Goal: Register for event/course

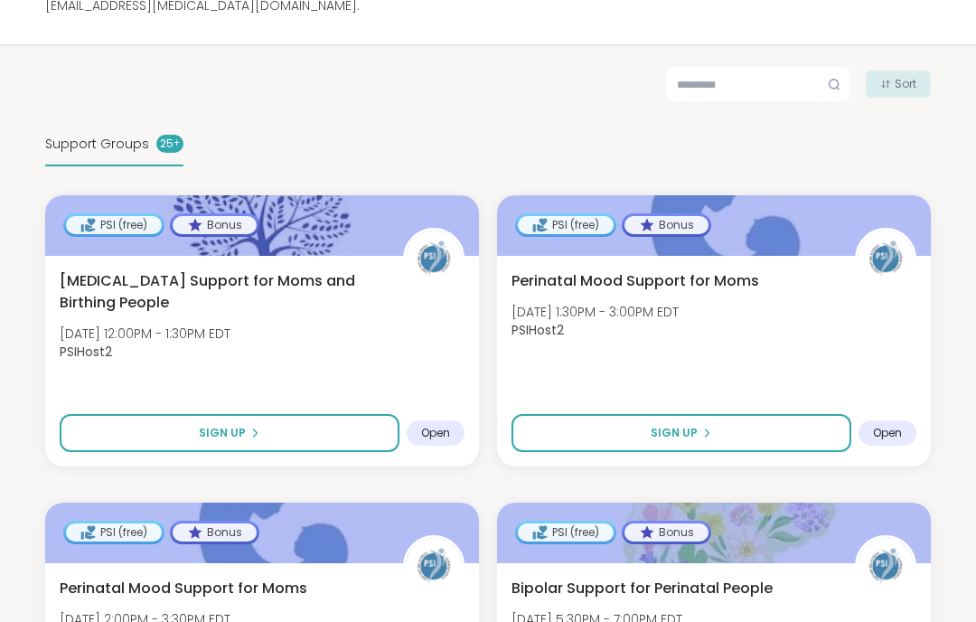
scroll to position [350, 0]
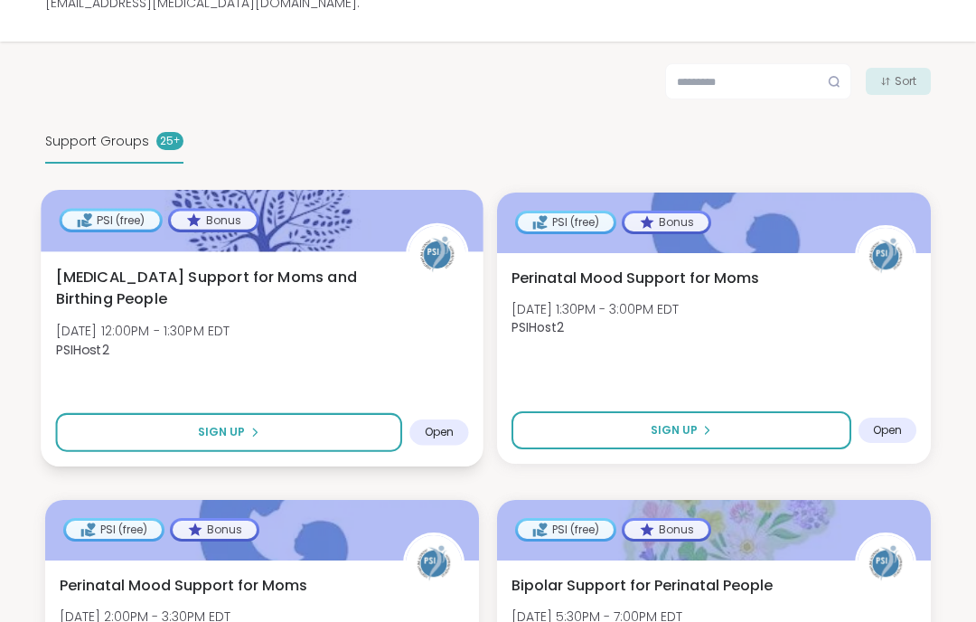
click at [414, 338] on div "Birth Trauma Support for Moms and Birthing People Mon, Oct 06 | 12:00PM - 1:30P…" at bounding box center [262, 317] width 413 height 103
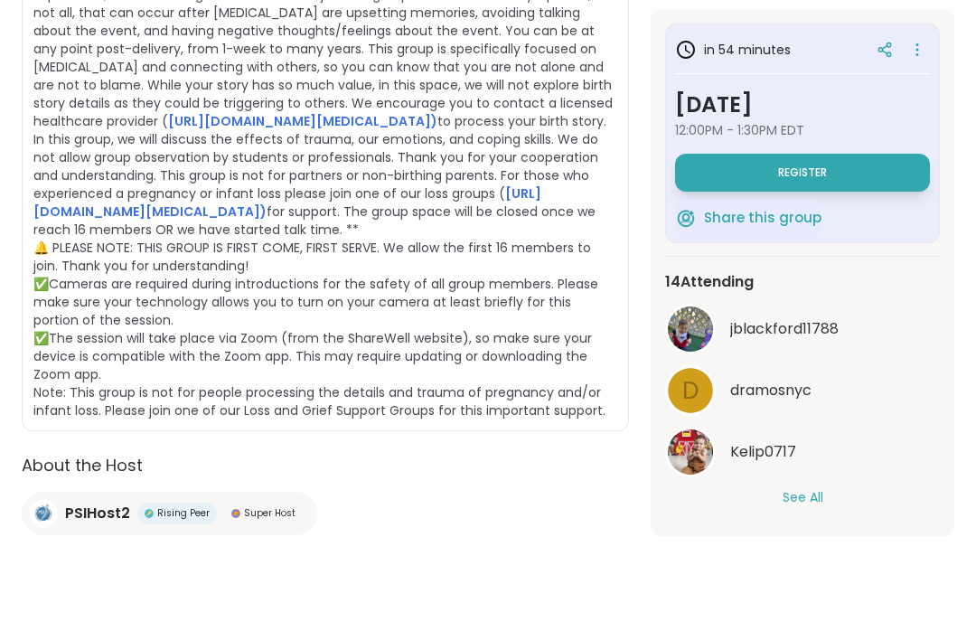
scroll to position [633, 0]
click at [800, 501] on button "See All" at bounding box center [803, 497] width 41 height 19
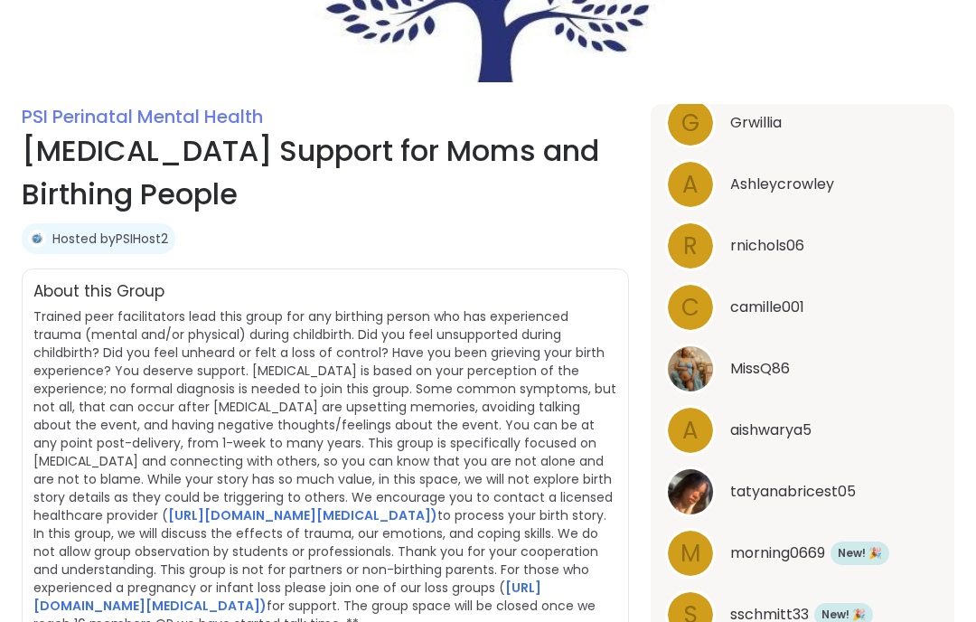
scroll to position [0, 0]
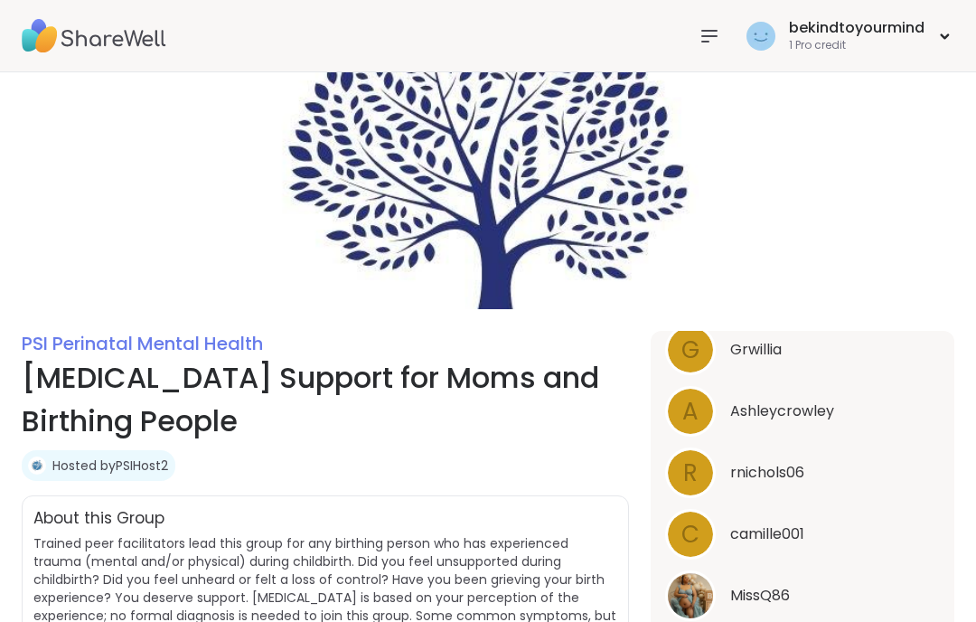
click at [127, 458] on link "Hosted by PSIHost2" at bounding box center [110, 465] width 116 height 18
click at [58, 44] on img at bounding box center [94, 36] width 145 height 63
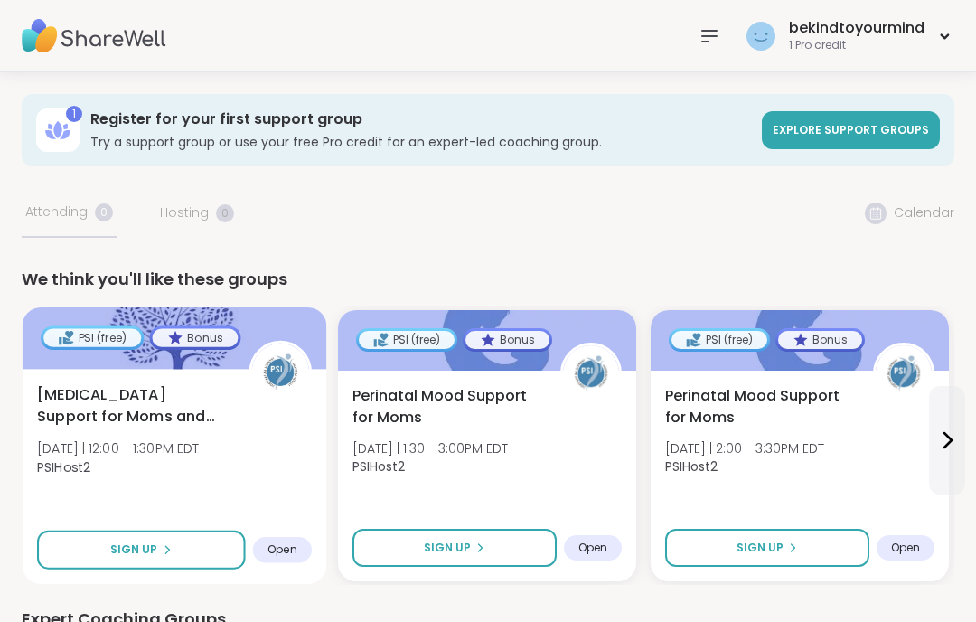
click at [101, 400] on span "[MEDICAL_DATA] Support for Moms and Birthing People" at bounding box center [133, 406] width 192 height 44
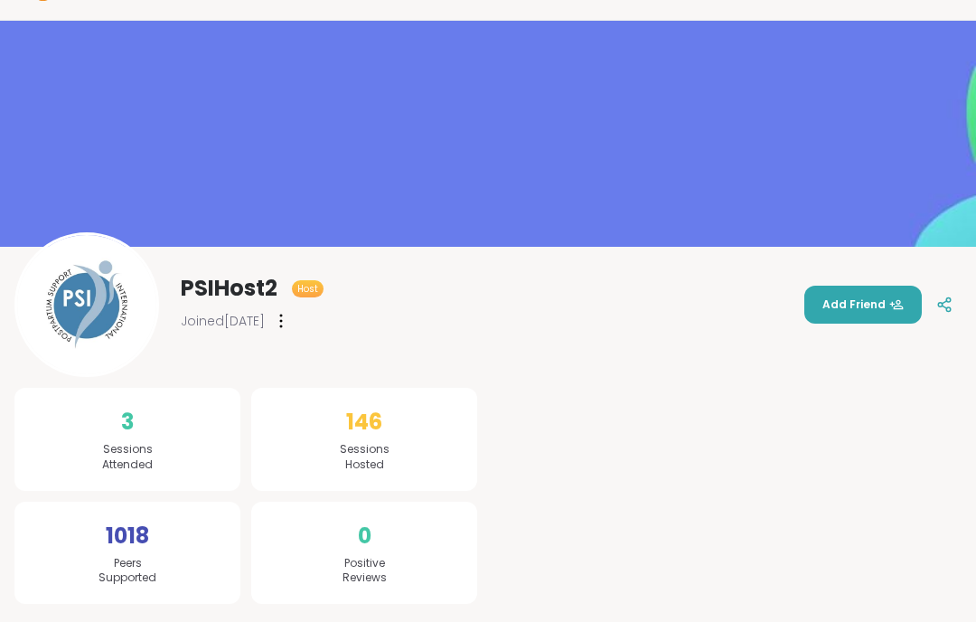
click at [290, 322] on div at bounding box center [281, 320] width 18 height 29
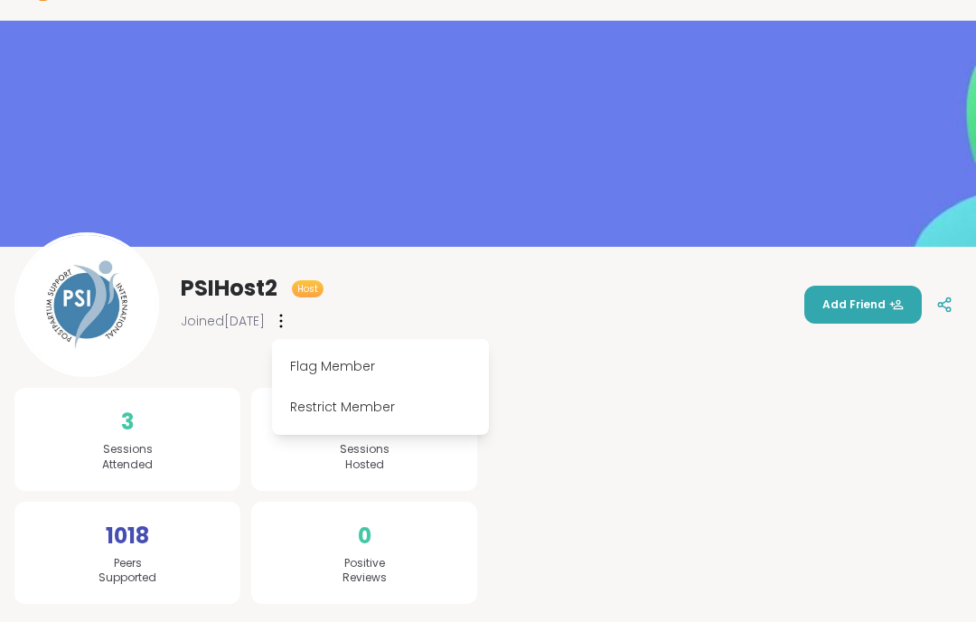
click at [240, 368] on div "PSIHost2 Host Joined Jul 2023 Flag Member Restrict Member" at bounding box center [168, 304] width 309 height 145
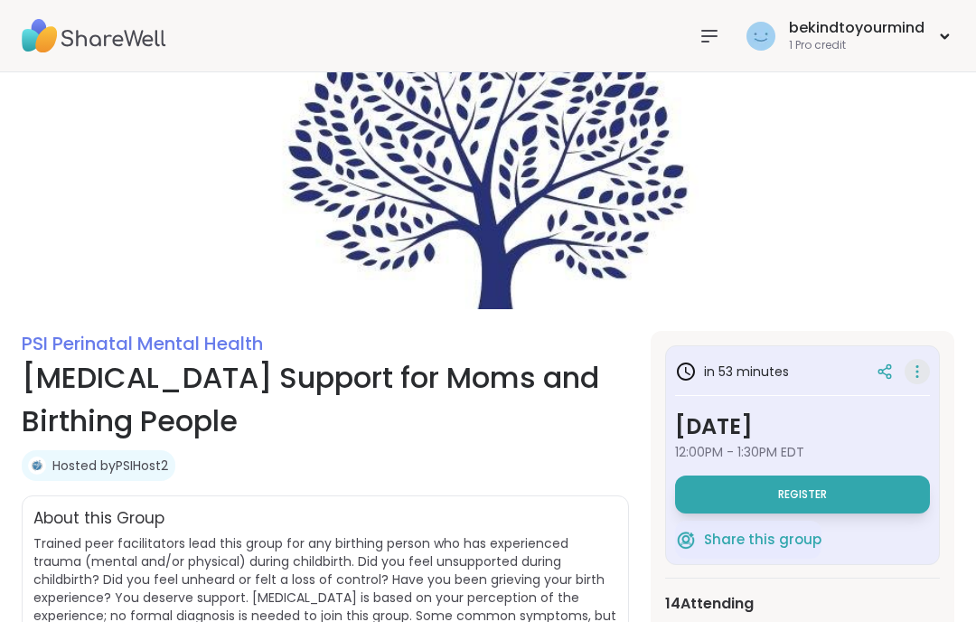
click at [918, 374] on icon at bounding box center [917, 371] width 18 height 25
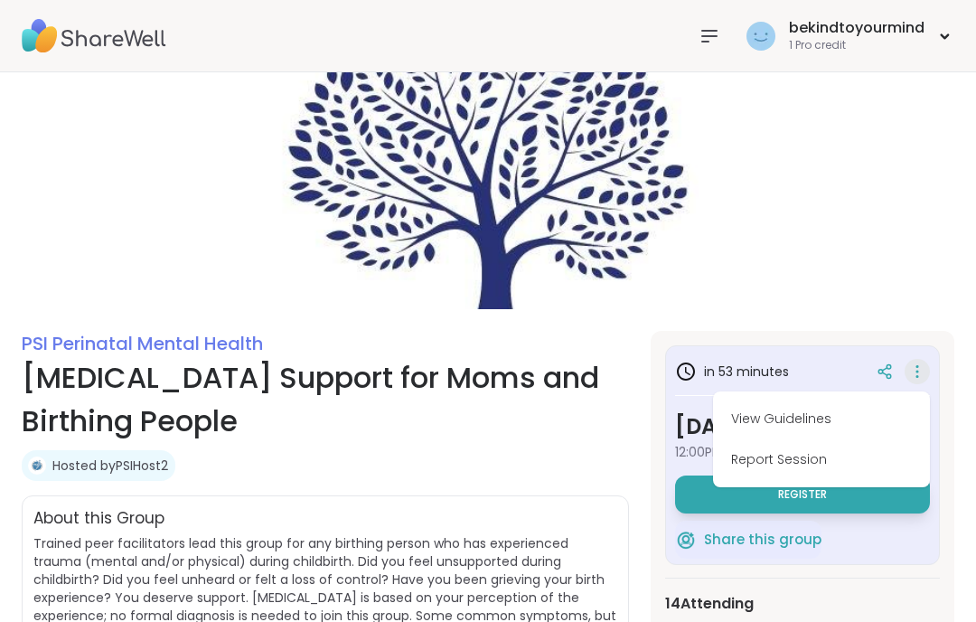
click at [918, 374] on icon at bounding box center [917, 371] width 18 height 25
click at [885, 371] on icon at bounding box center [885, 371] width 16 height 16
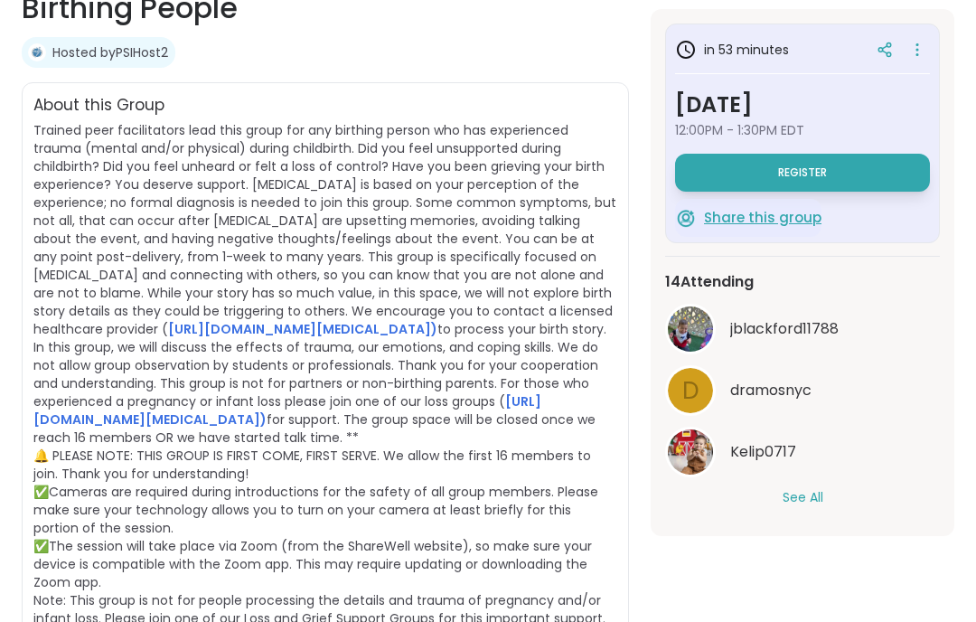
scroll to position [414, 0]
